Goal: Information Seeking & Learning: Check status

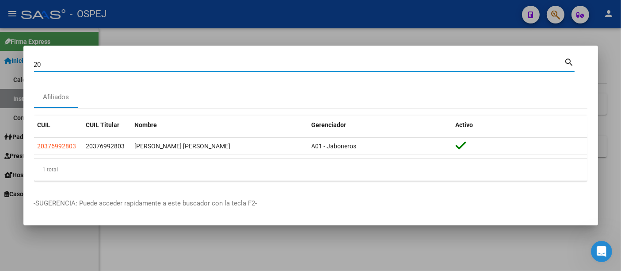
type input "2"
type input "36817766"
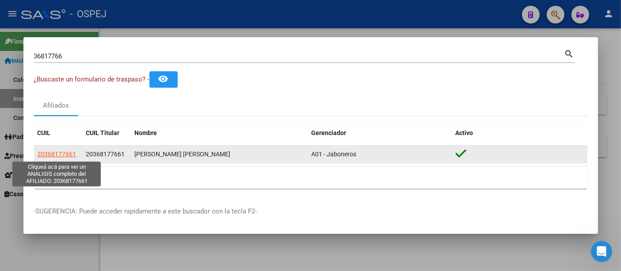
click at [51, 157] on span "20368177661" at bounding box center [57, 153] width 39 height 7
type textarea "20368177661"
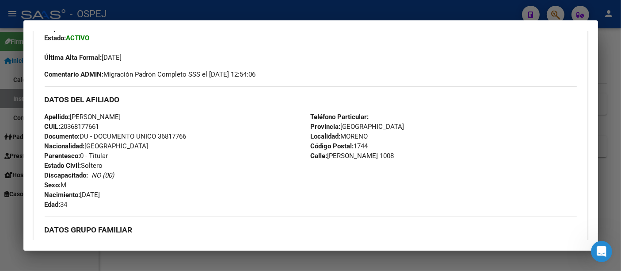
scroll to position [294, 0]
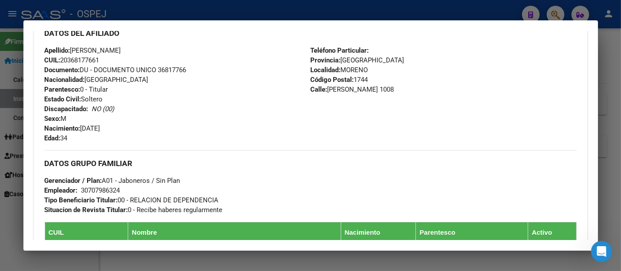
click at [250, 8] on div at bounding box center [310, 135] width 621 height 271
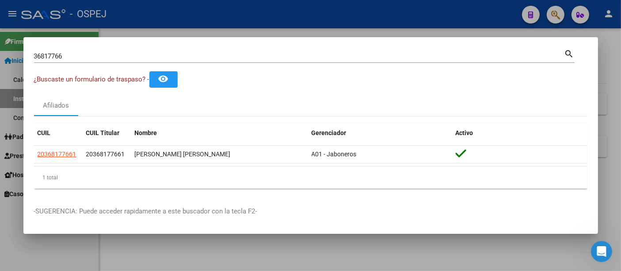
click at [124, 52] on input "36817766" at bounding box center [299, 56] width 531 height 8
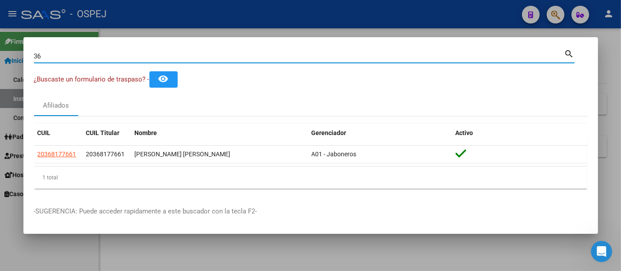
type input "3"
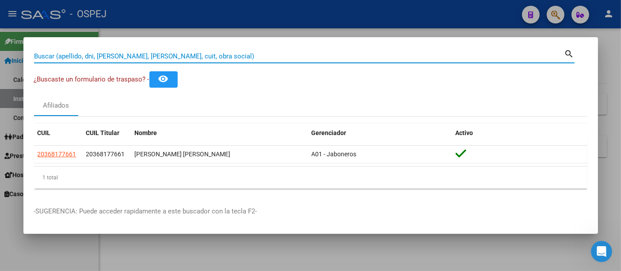
paste input "27946390998"
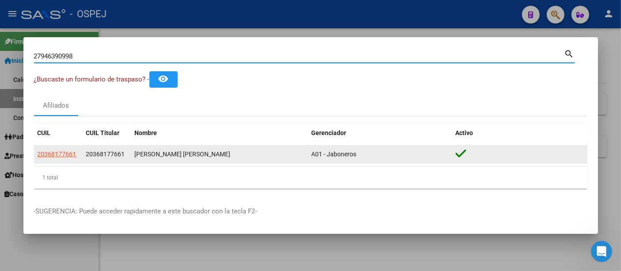
type input "27946390998"
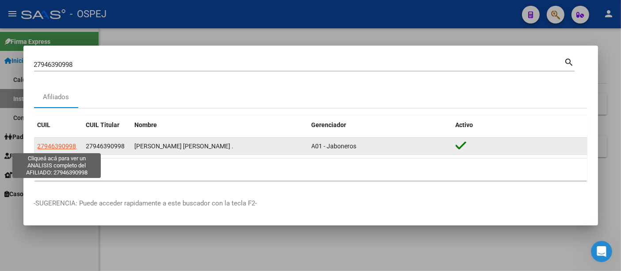
click at [61, 147] on span "27946390998" at bounding box center [57, 145] width 39 height 7
type textarea "27946390998"
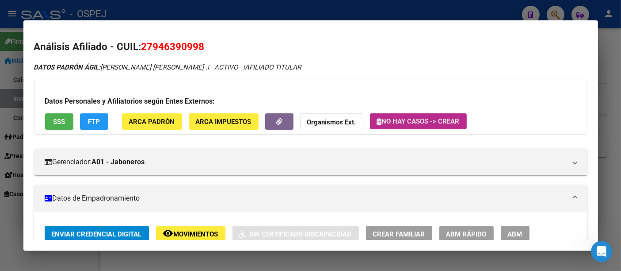
click at [401, 119] on span "No hay casos -> Crear" at bounding box center [418, 121] width 83 height 8
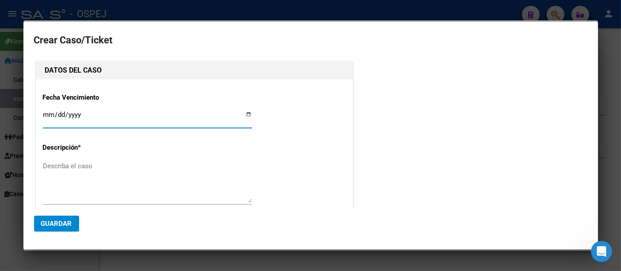
type input "[PERSON_NAME] [PERSON_NAME]"
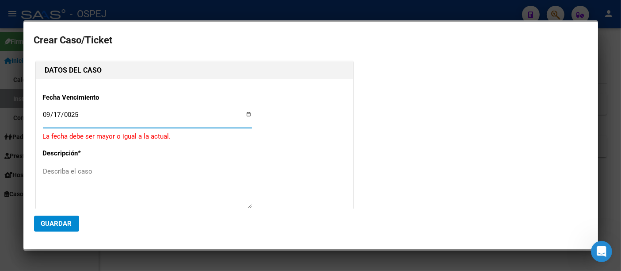
type input "0250-09-17"
type input "[DATE]"
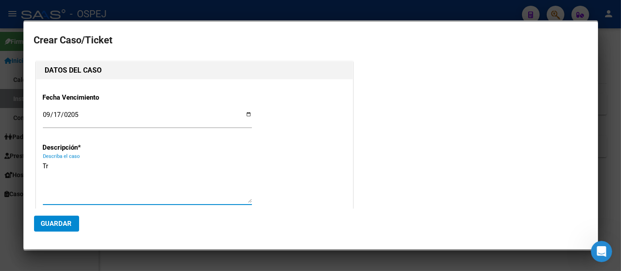
type textarea "T"
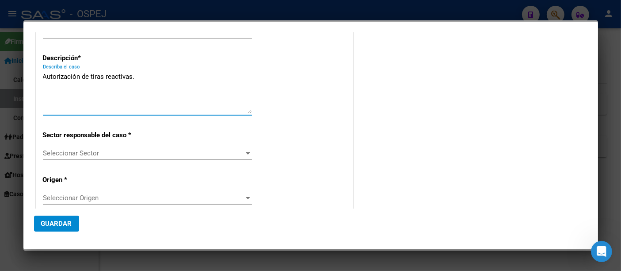
scroll to position [98, 0]
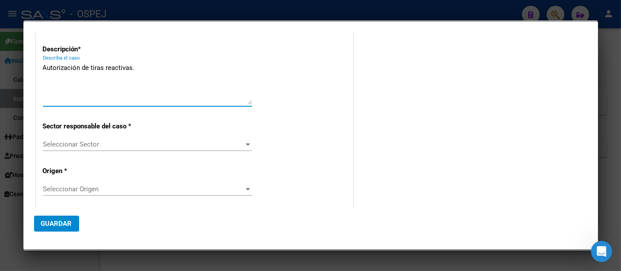
type textarea "Autorización de tiras reactivas."
click at [66, 138] on div "Seleccionar Sector Seleccionar Sector" at bounding box center [147, 144] width 209 height 13
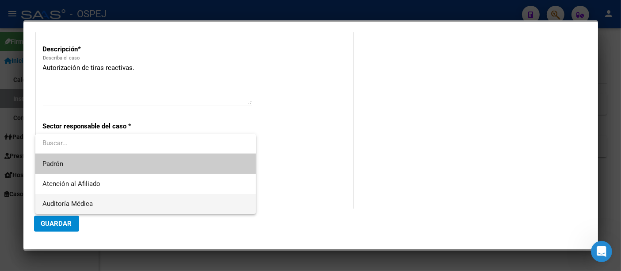
click at [56, 198] on span "Auditoría Médica" at bounding box center [145, 204] width 206 height 20
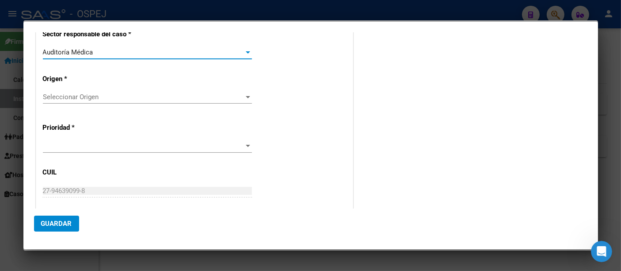
scroll to position [196, 0]
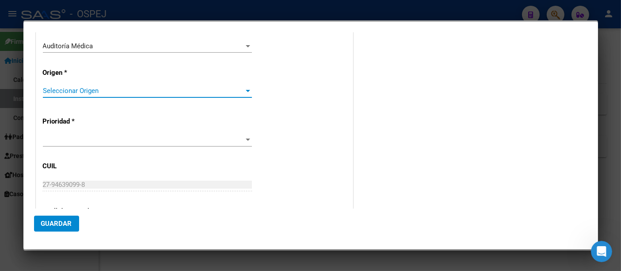
click at [62, 89] on span "Seleccionar Origen" at bounding box center [143, 91] width 201 height 8
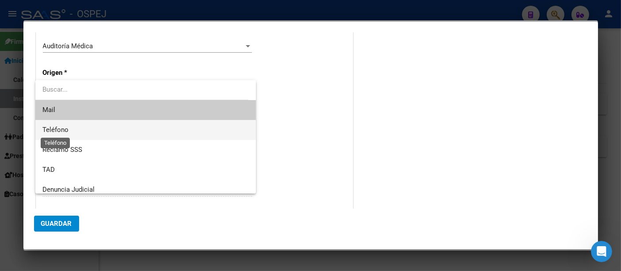
click at [50, 129] on span "Teléfono" at bounding box center [55, 130] width 26 height 8
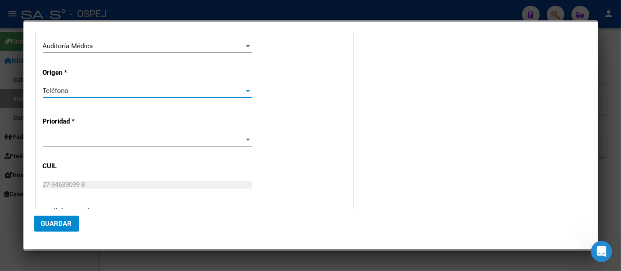
scroll to position [245, 0]
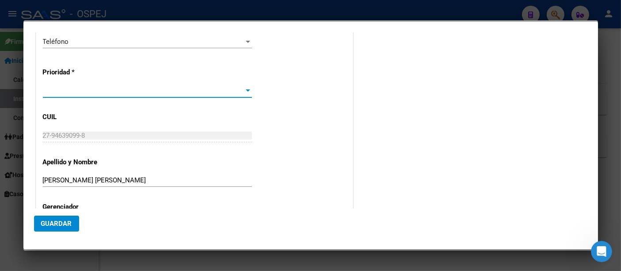
click at [52, 92] on span at bounding box center [143, 91] width 201 height 8
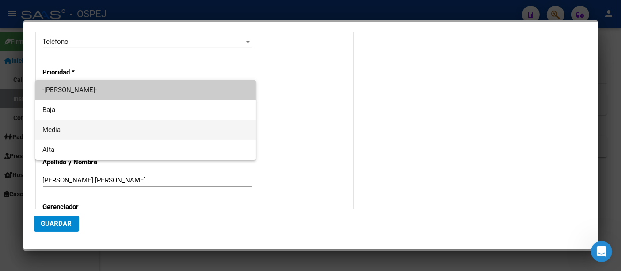
click at [46, 126] on span "Media" at bounding box center [145, 130] width 206 height 20
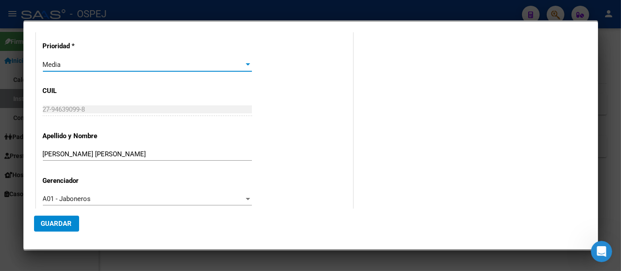
scroll to position [285, 0]
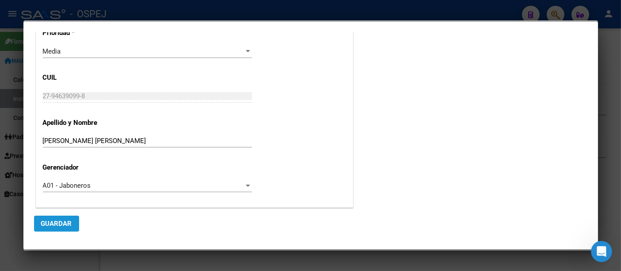
click at [47, 220] on span "Guardar" at bounding box center [56, 223] width 31 height 8
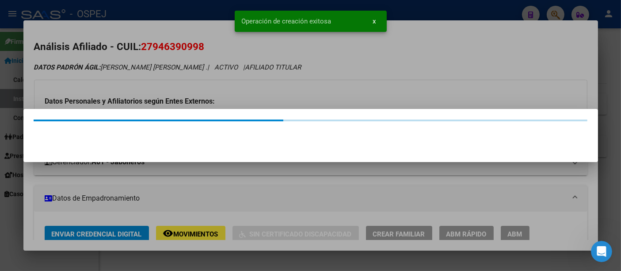
scroll to position [0, 0]
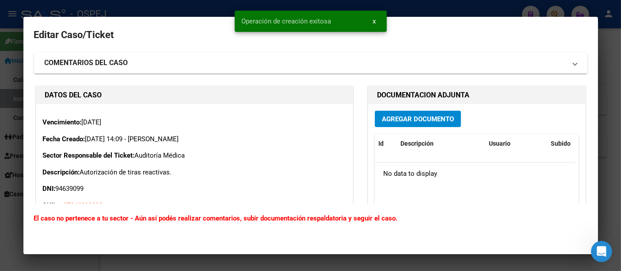
click at [404, 120] on span "Agregar Documento" at bounding box center [418, 119] width 72 height 8
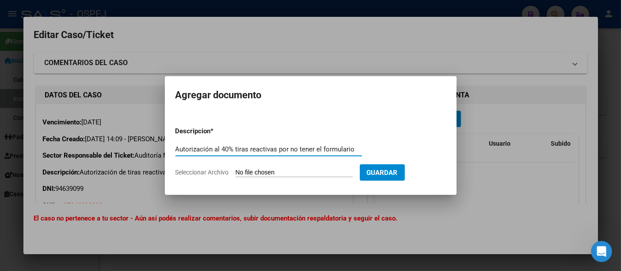
type input "Autorización al 40% tiras reactivas por no tener el formulario"
click at [305, 174] on input "Seleccionar Archivo" at bounding box center [294, 172] width 117 height 8
click at [398, 174] on span "Guardar" at bounding box center [382, 172] width 31 height 8
click at [308, 173] on input "Seleccionar Archivo" at bounding box center [294, 172] width 117 height 8
type input "C:\fakepath\1.pdf"
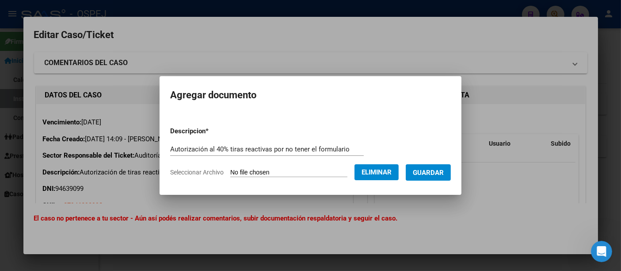
click at [437, 172] on span "Guardar" at bounding box center [428, 172] width 31 height 8
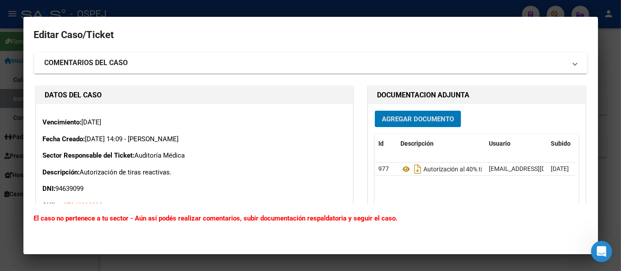
click at [312, 11] on div at bounding box center [310, 135] width 621 height 271
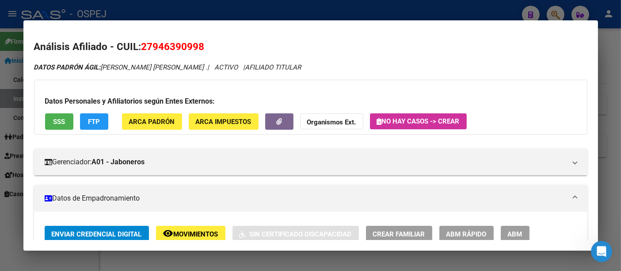
click at [247, 16] on div at bounding box center [310, 135] width 621 height 271
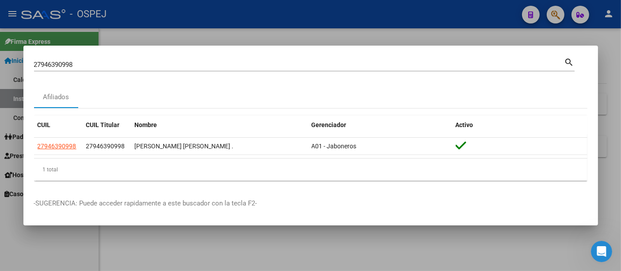
click at [152, 68] on input "27946390998" at bounding box center [299, 65] width 531 height 8
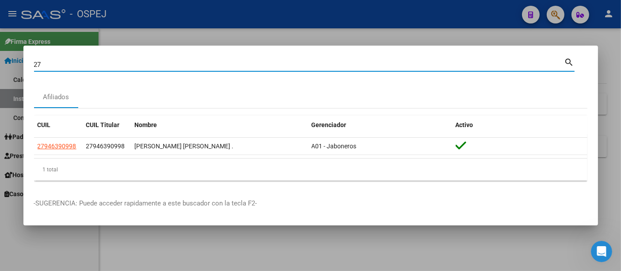
type input "2"
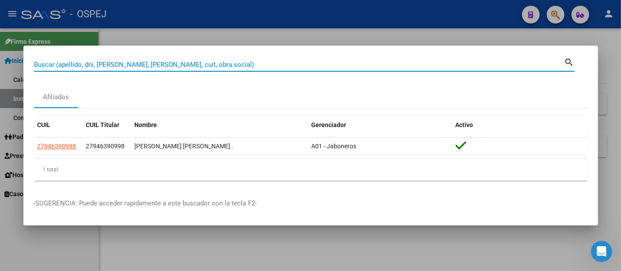
paste input "25687560"
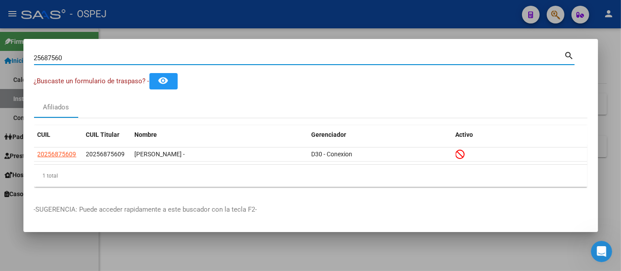
click at [180, 58] on input "25687560" at bounding box center [299, 58] width 531 height 8
type input "2"
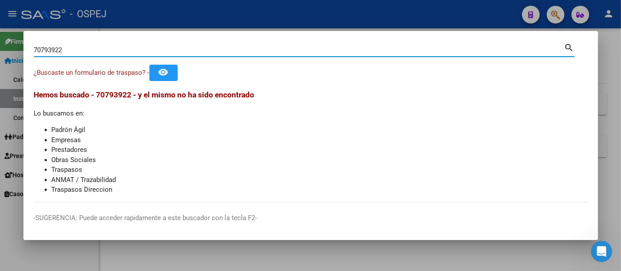
type input "70793922"
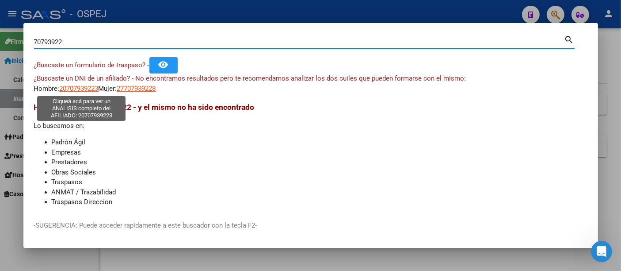
click at [83, 87] on span "20707939223" at bounding box center [79, 88] width 39 height 8
type textarea "20707939223"
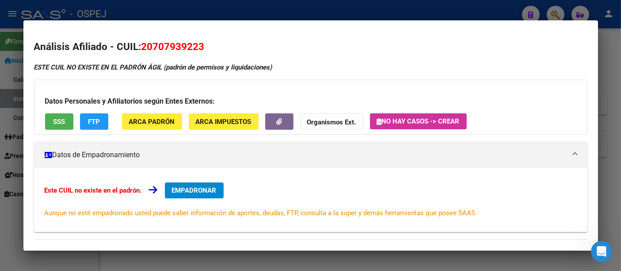
click at [232, 9] on div at bounding box center [310, 135] width 621 height 271
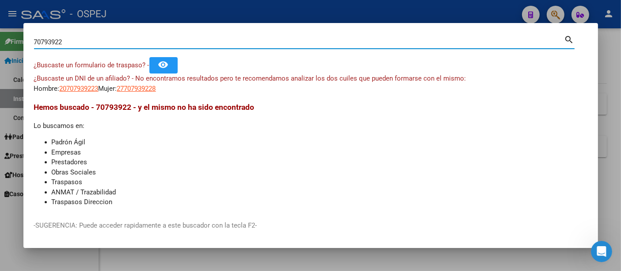
click at [174, 42] on input "70793922" at bounding box center [299, 42] width 531 height 8
type input "7"
type input "44153324"
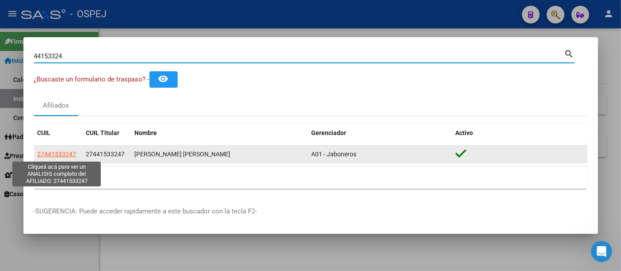
click at [63, 153] on span "27441533247" at bounding box center [57, 153] width 39 height 7
type textarea "27441533247"
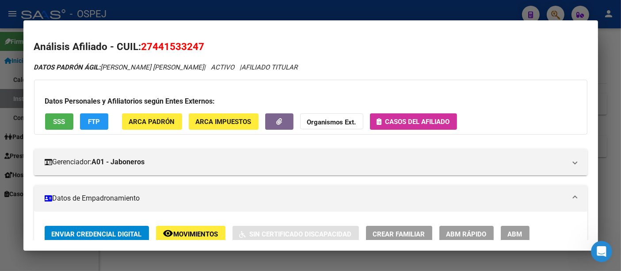
click at [236, 15] on div at bounding box center [310, 135] width 621 height 271
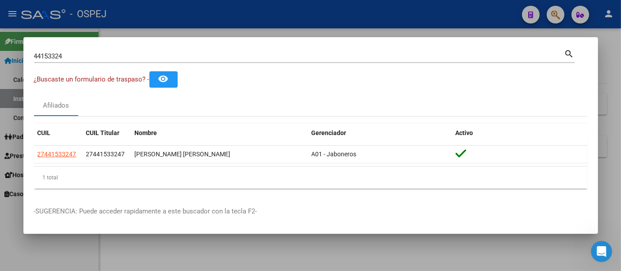
click at [205, 51] on div "44153324 Buscar (apellido, dni, [PERSON_NAME], [PERSON_NAME], cuit, obra social)" at bounding box center [299, 56] width 531 height 13
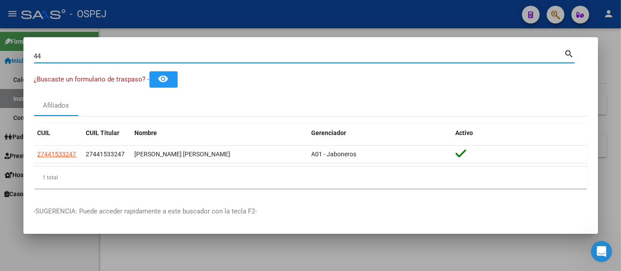
type input "4"
type input "43508637"
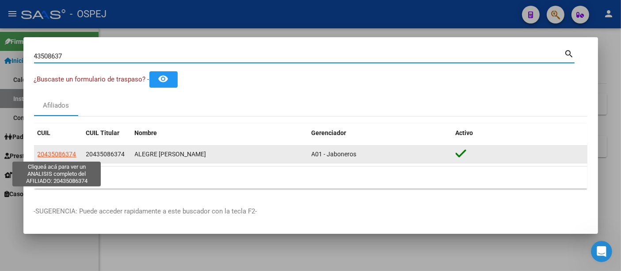
click at [63, 154] on span "20435086374" at bounding box center [57, 153] width 39 height 7
type textarea "20435086374"
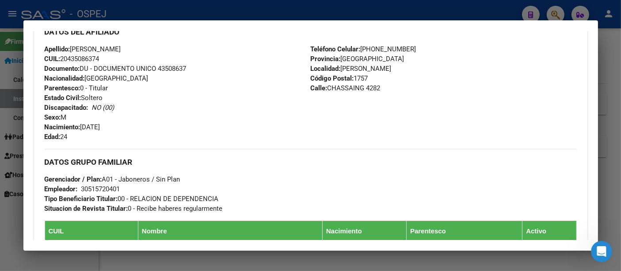
scroll to position [294, 0]
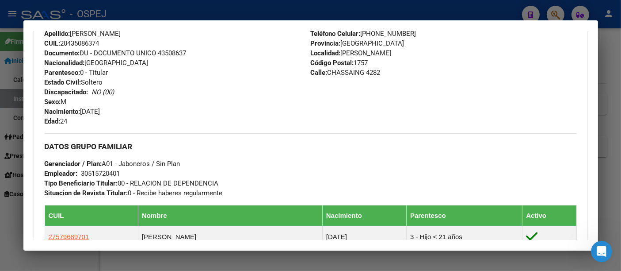
click at [105, 173] on div "30515720401" at bounding box center [100, 173] width 39 height 10
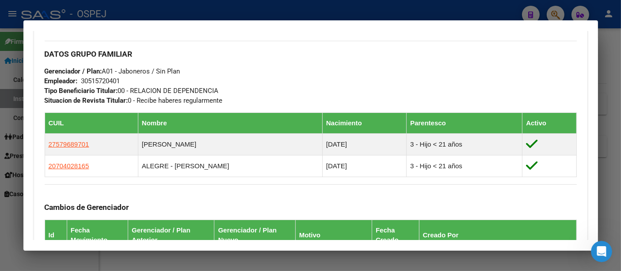
scroll to position [540, 0]
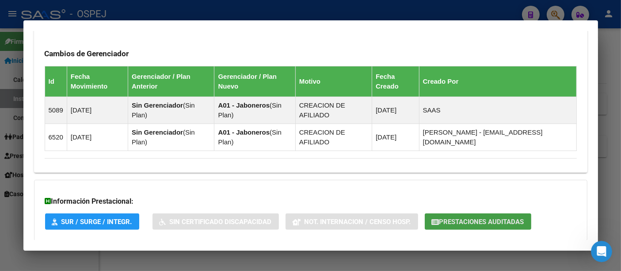
click at [481, 218] on span "Prestaciones Auditadas" at bounding box center [482, 222] width 85 height 8
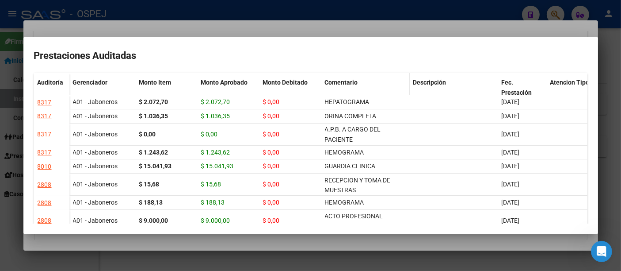
scroll to position [0, 0]
click at [378, 31] on div at bounding box center [310, 135] width 621 height 271
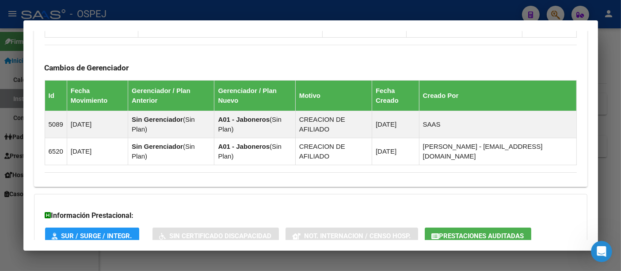
scroll to position [558, 0]
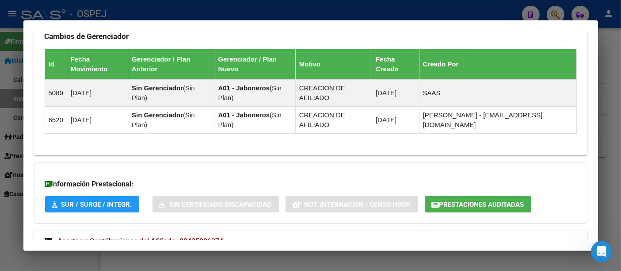
click at [196, 237] on span "Aportes y Contribuciones del Afiliado: 20435086374" at bounding box center [141, 241] width 166 height 8
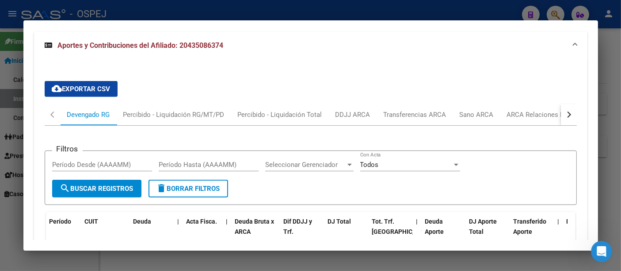
scroll to position [806, 0]
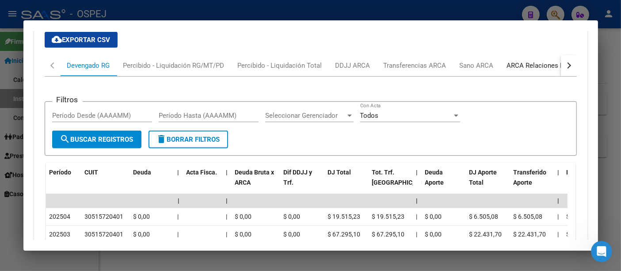
click at [515, 61] on div "ARCA Relaciones Laborales" at bounding box center [548, 66] width 83 height 10
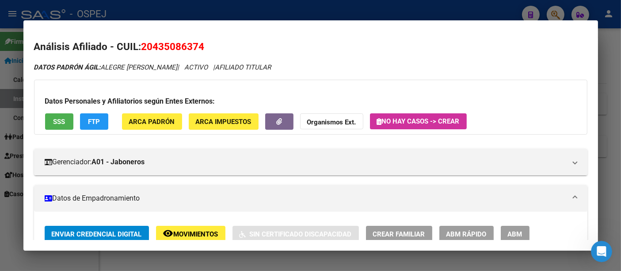
scroll to position [0, 0]
click at [323, 116] on button "Organismos Ext." at bounding box center [331, 121] width 63 height 16
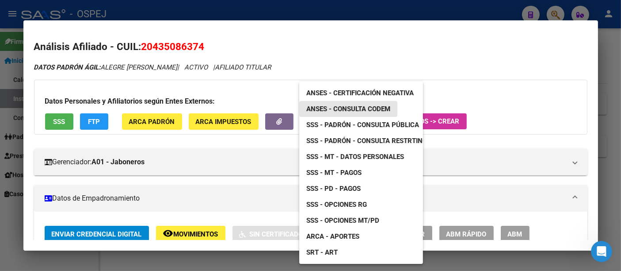
click at [353, 108] on span "ANSES - Consulta CODEM" at bounding box center [348, 109] width 84 height 8
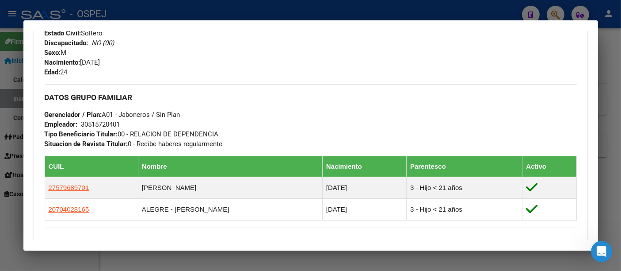
scroll to position [393, 0]
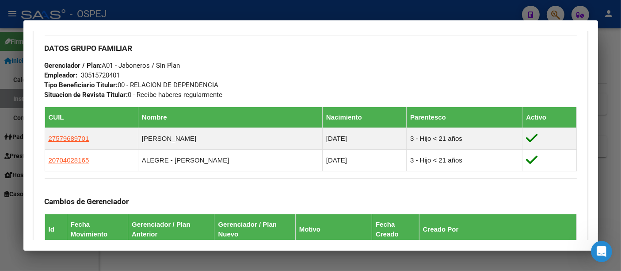
click at [111, 73] on div "30515720401" at bounding box center [100, 75] width 39 height 10
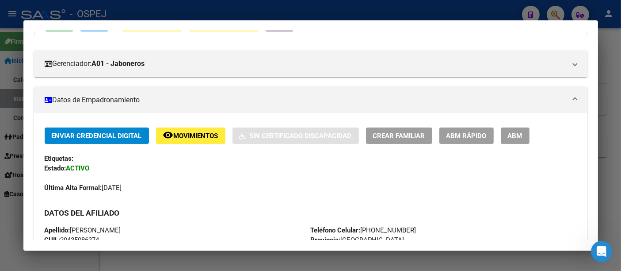
scroll to position [0, 0]
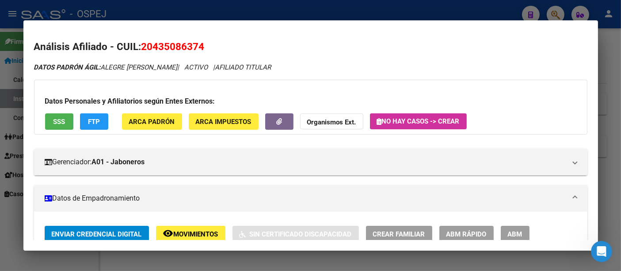
click at [332, 118] on strong "Organismos Ext." at bounding box center [331, 122] width 49 height 8
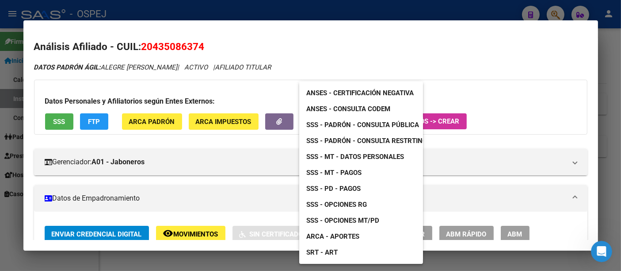
click at [486, 63] on div at bounding box center [310, 135] width 621 height 271
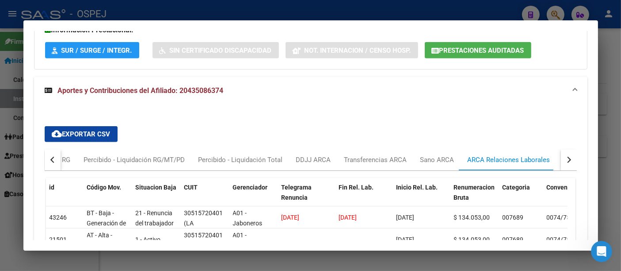
scroll to position [665, 0]
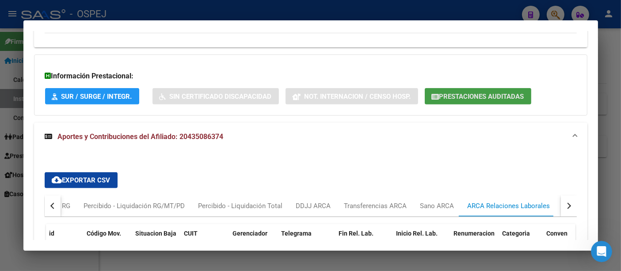
click at [463, 92] on span "Prestaciones Auditadas" at bounding box center [482, 96] width 85 height 8
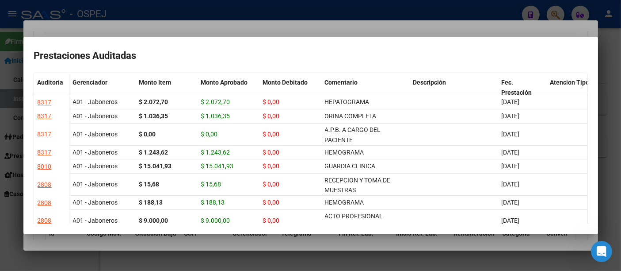
click at [415, 15] on div at bounding box center [310, 135] width 621 height 271
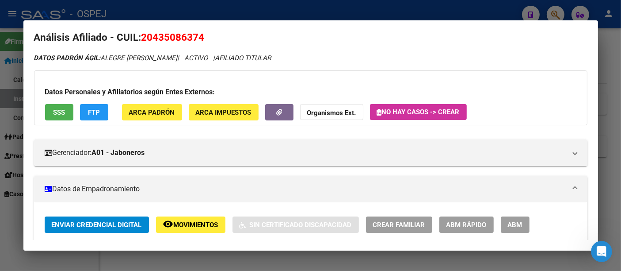
scroll to position [0, 0]
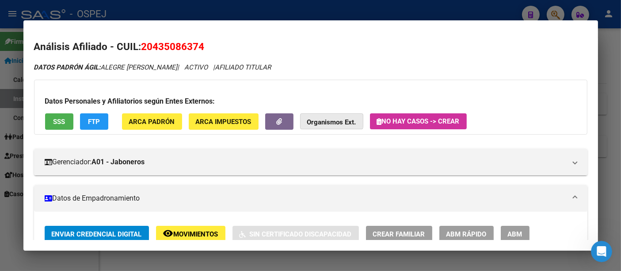
click at [314, 119] on strong "Organismos Ext." at bounding box center [331, 122] width 49 height 8
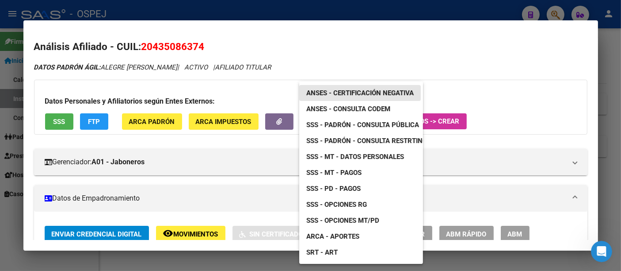
click at [404, 90] on span "ANSES - Certificación Negativa" at bounding box center [359, 93] width 107 height 8
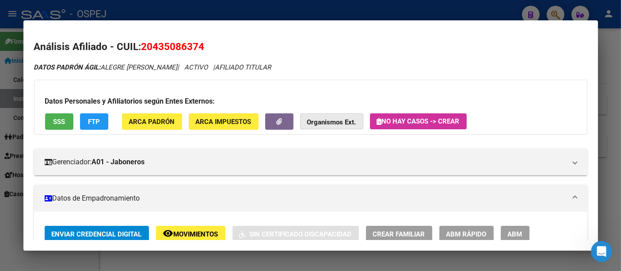
click at [337, 122] on strong "Organismos Ext." at bounding box center [331, 122] width 49 height 8
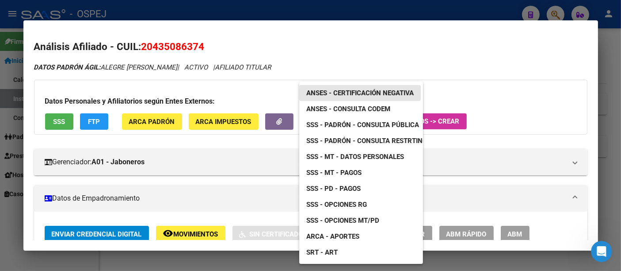
click at [367, 89] on span "ANSES - Certificación Negativa" at bounding box center [359, 93] width 107 height 8
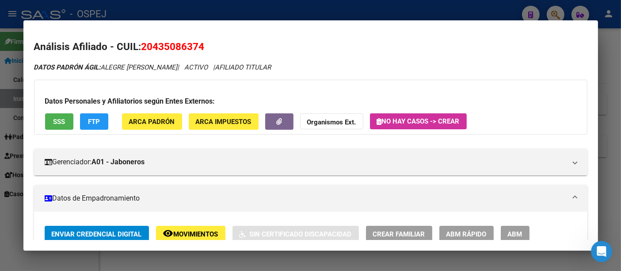
click at [333, 8] on div at bounding box center [310, 135] width 621 height 271
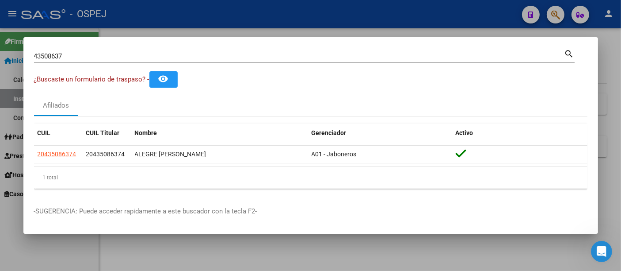
click at [266, 93] on mat-dialog-content "43508637 Buscar (apellido, dni, cuil, nro traspaso, cuit, obra social) search ¿…" at bounding box center [310, 122] width 575 height 148
click at [285, 89] on mat-dialog-content "43508637 Buscar (apellido, dni, cuil, nro traspaso, cuit, obra social) search ¿…" at bounding box center [310, 122] width 575 height 148
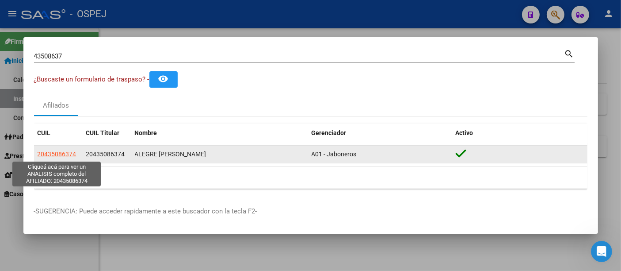
click at [74, 155] on span "20435086374" at bounding box center [57, 153] width 39 height 7
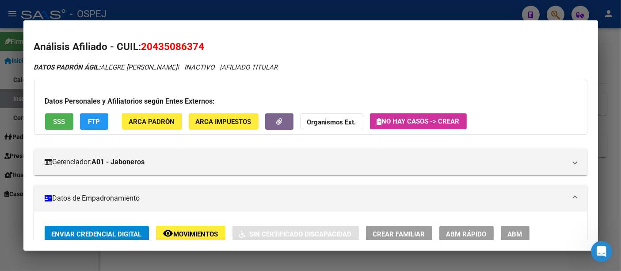
click at [323, 121] on strong "Organismos Ext." at bounding box center [331, 122] width 49 height 8
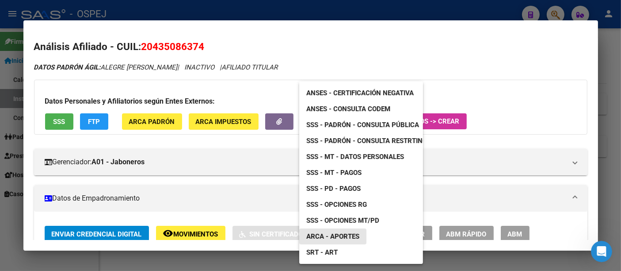
click at [337, 232] on span "ARCA - Aportes" at bounding box center [332, 236] width 53 height 8
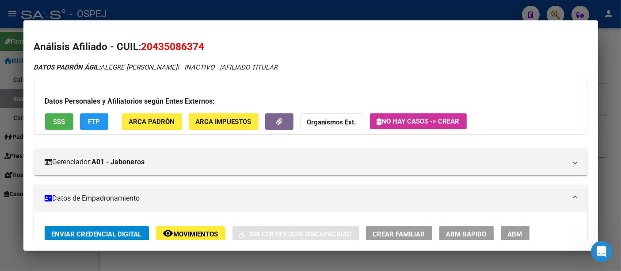
click at [243, 11] on div at bounding box center [310, 135] width 621 height 271
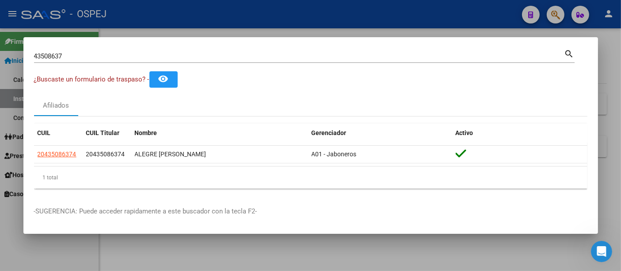
click at [218, 53] on input "43508637" at bounding box center [299, 56] width 531 height 8
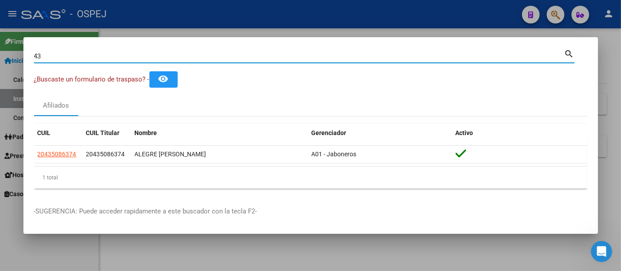
type input "4"
type input "28153859"
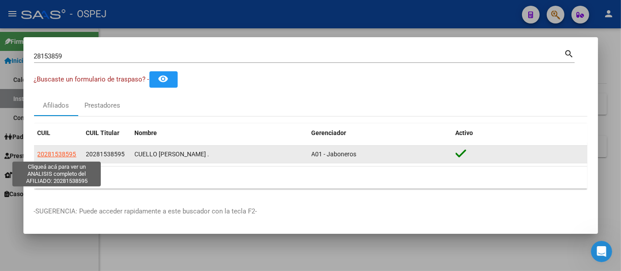
click at [58, 153] on span "20281538595" at bounding box center [57, 153] width 39 height 7
type textarea "20281538595"
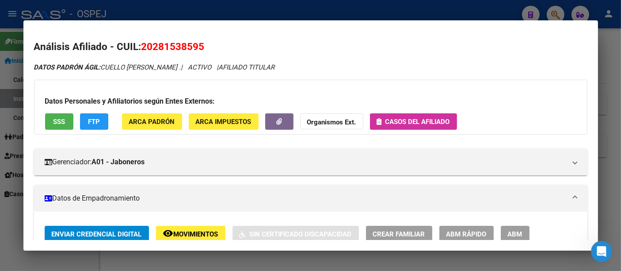
click at [467, 49] on h2 "Análisis Afiliado - CUIL: 20281538595" at bounding box center [311, 46] width 554 height 15
